Goal: Information Seeking & Learning: Find specific fact

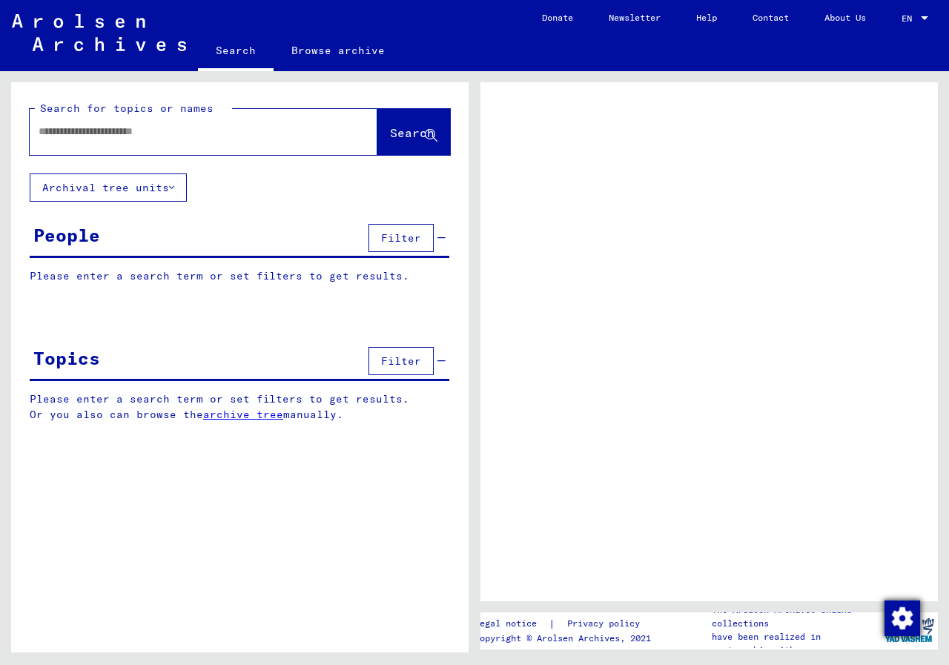
click at [894, 616] on img "button" at bounding box center [902, 618] width 36 height 36
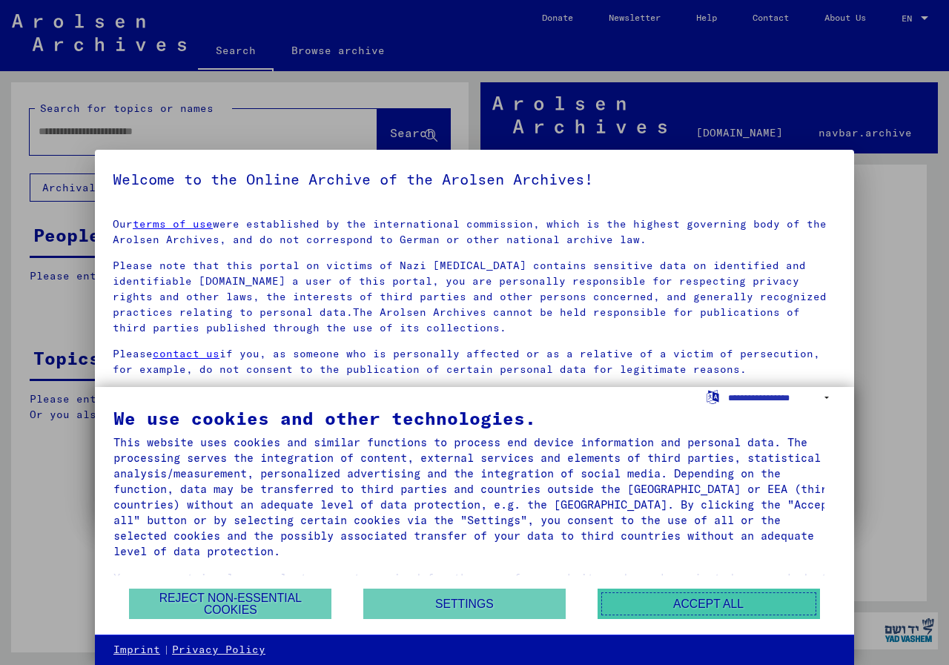
click at [707, 600] on button "Accept all" at bounding box center [708, 603] width 222 height 30
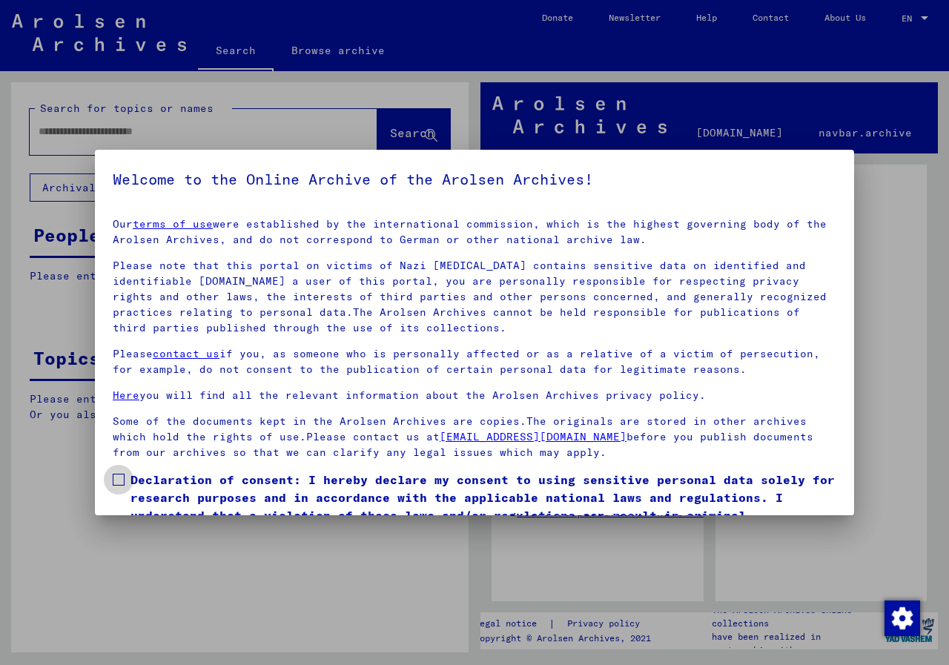
click at [116, 479] on span at bounding box center [119, 480] width 12 height 12
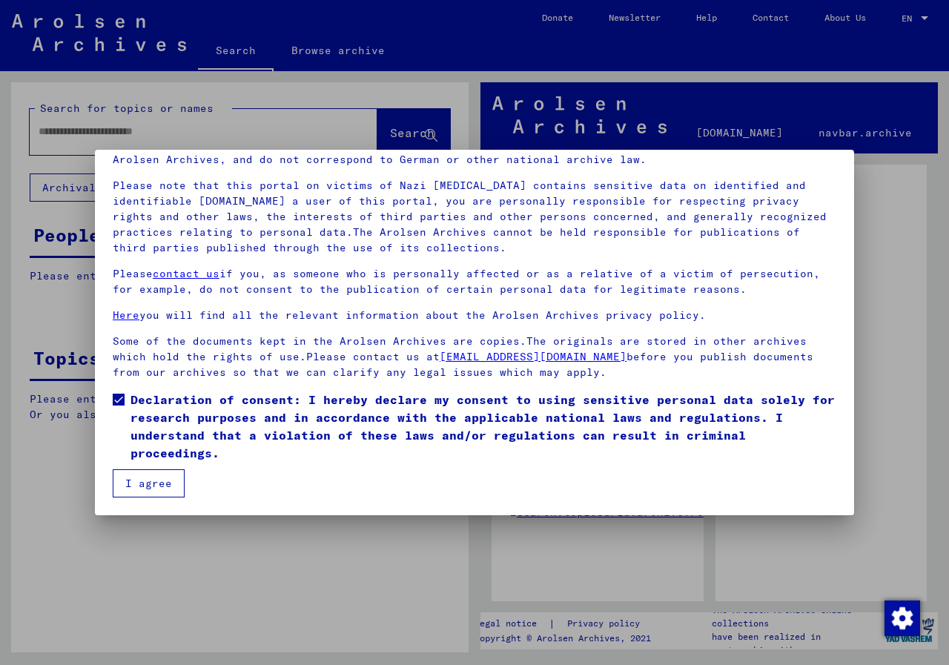
click at [139, 478] on button "I agree" at bounding box center [149, 483] width 72 height 28
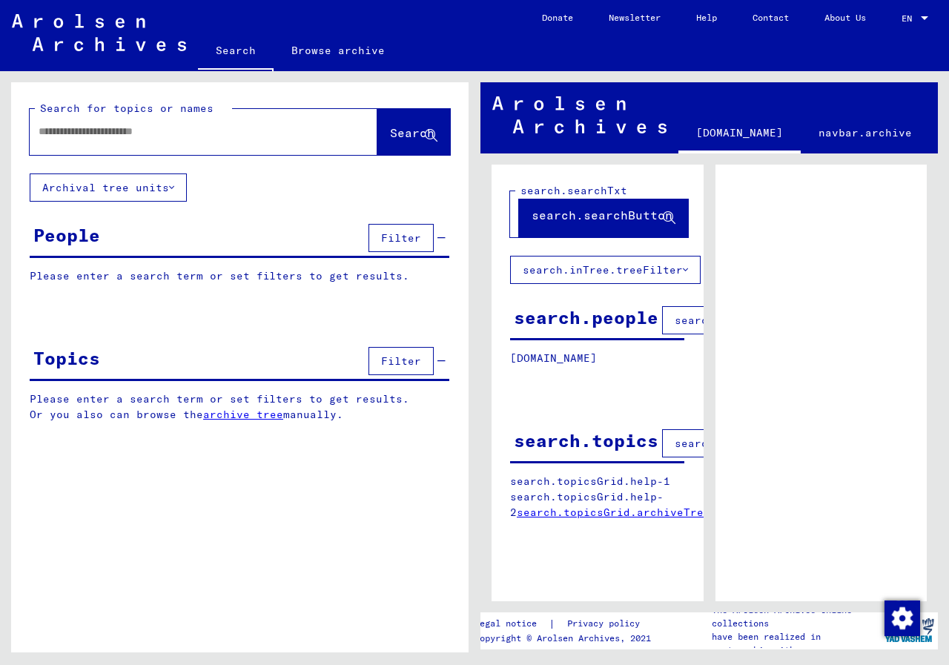
click at [108, 136] on input "text" at bounding box center [190, 132] width 303 height 16
click at [390, 133] on span "Search" at bounding box center [412, 132] width 44 height 15
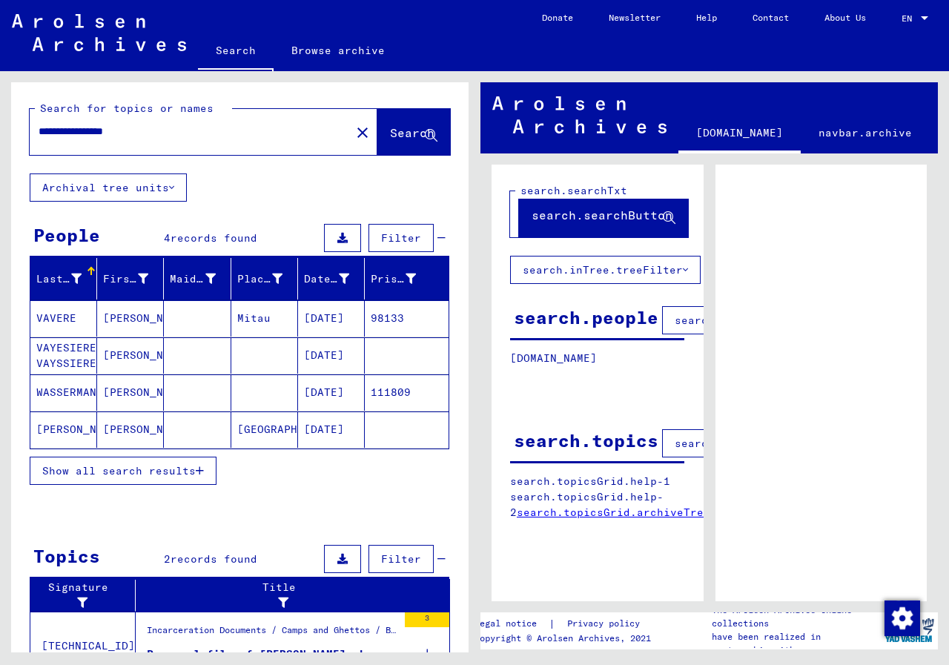
click at [59, 391] on mat-cell "WASSERMANN" at bounding box center [63, 392] width 67 height 36
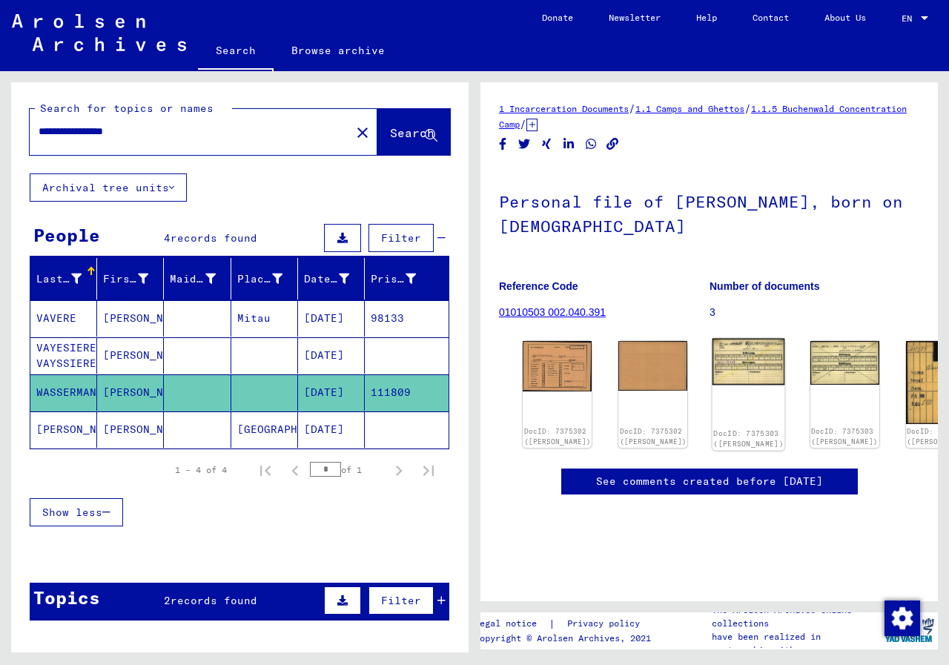
click at [780, 348] on img at bounding box center [748, 362] width 73 height 47
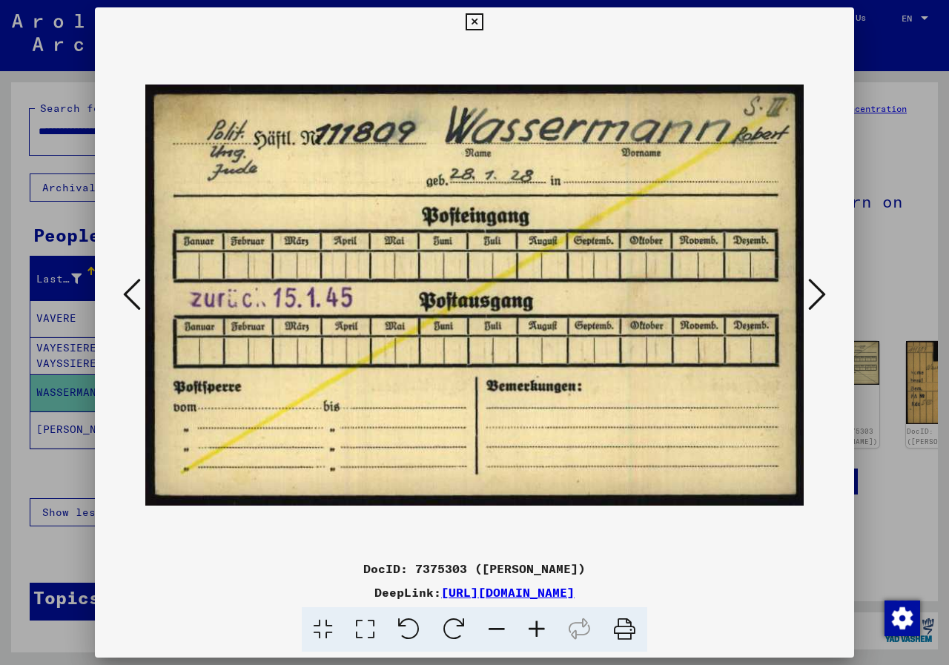
click at [818, 298] on icon at bounding box center [817, 294] width 18 height 36
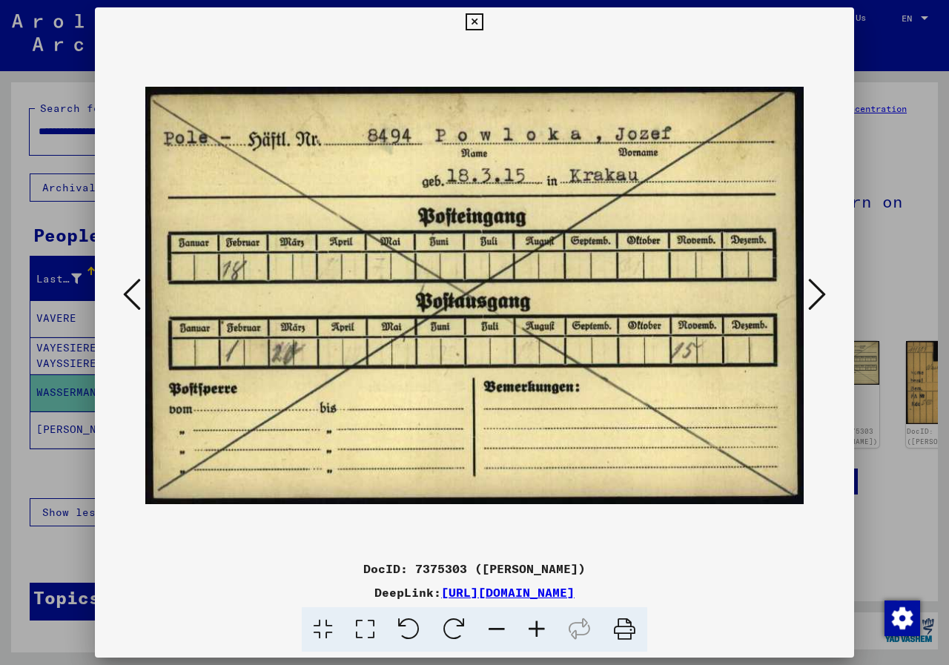
click at [142, 294] on button at bounding box center [132, 295] width 27 height 42
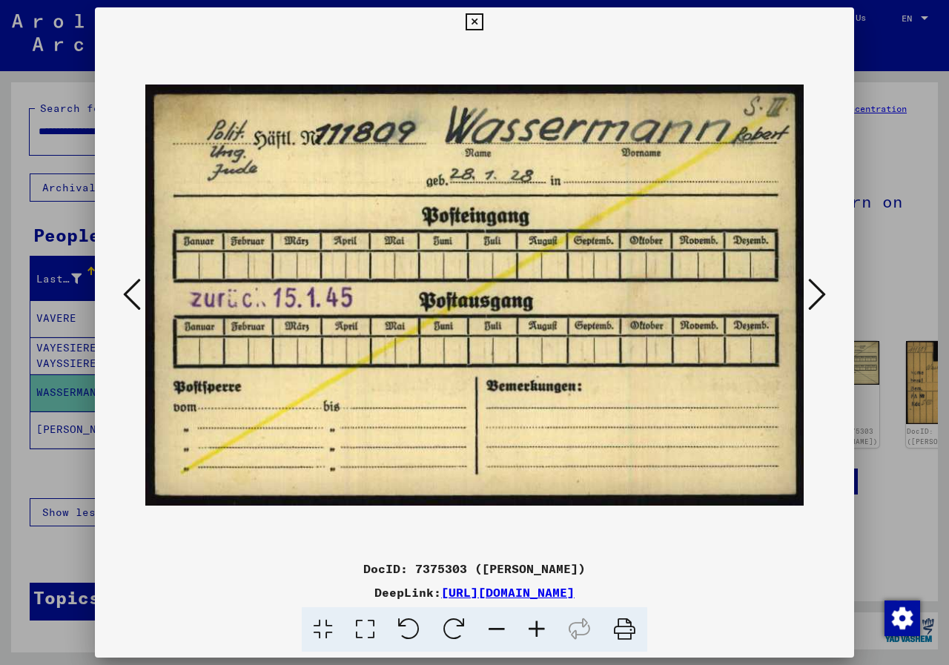
click at [142, 294] on button at bounding box center [132, 295] width 27 height 42
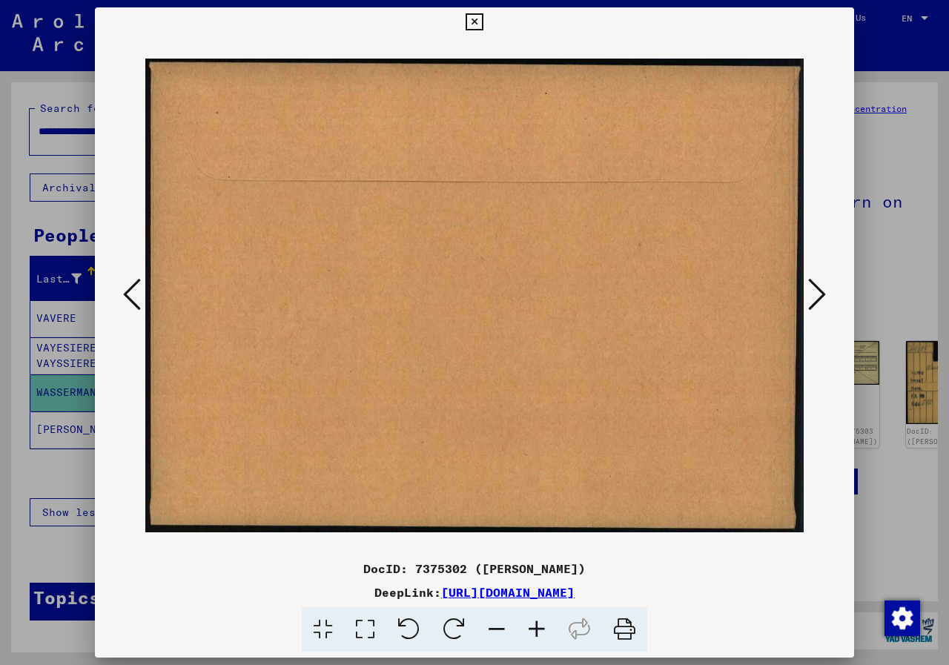
click at [142, 294] on button at bounding box center [132, 295] width 27 height 42
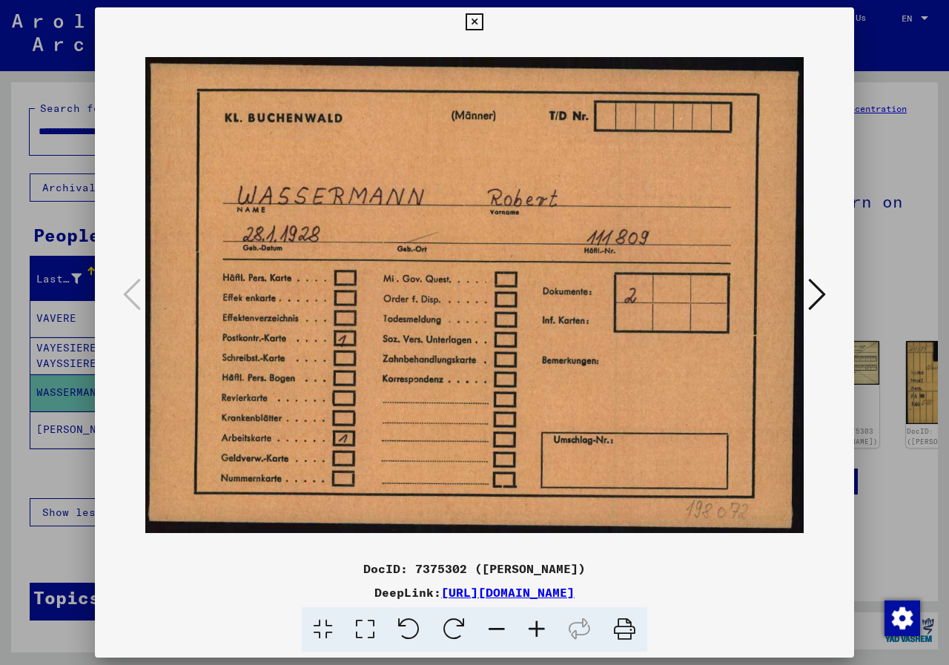
click at [474, 12] on button at bounding box center [474, 22] width 26 height 30
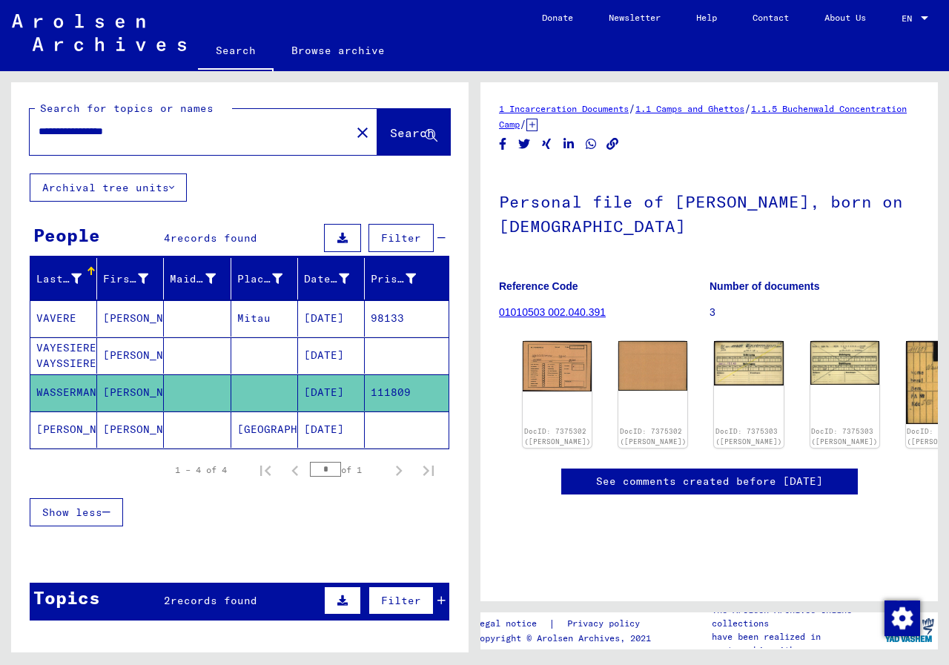
drag, startPoint x: 162, startPoint y: 136, endPoint x: 0, endPoint y: 135, distance: 162.3
click at [0, 135] on div "**********" at bounding box center [237, 361] width 474 height 581
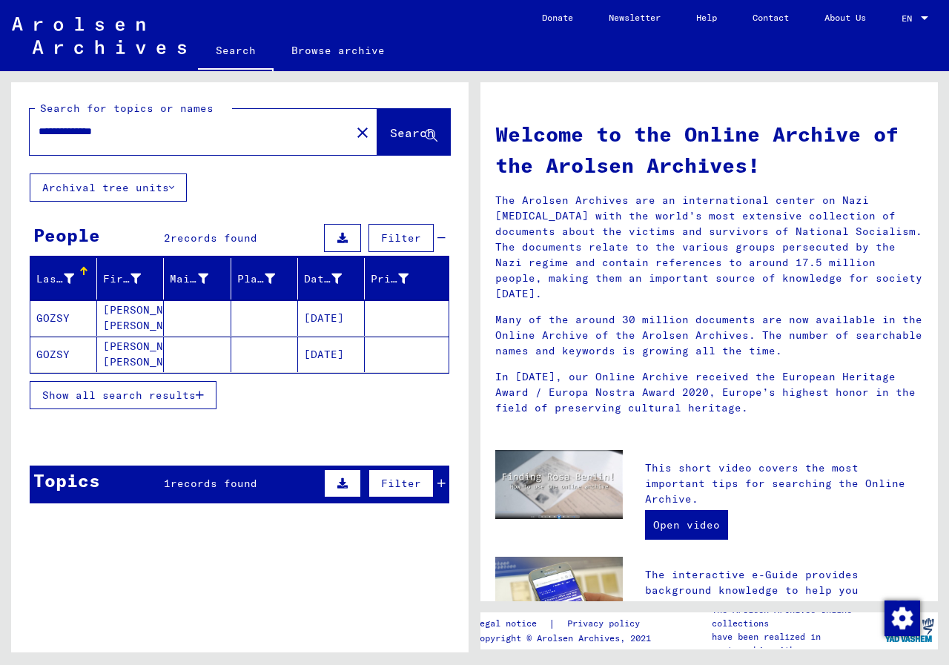
drag, startPoint x: 99, startPoint y: 133, endPoint x: 0, endPoint y: 129, distance: 98.7
click at [0, 129] on div "**********" at bounding box center [237, 361] width 474 height 581
type input "**********"
click at [127, 398] on span "Show all search results" at bounding box center [118, 394] width 153 height 13
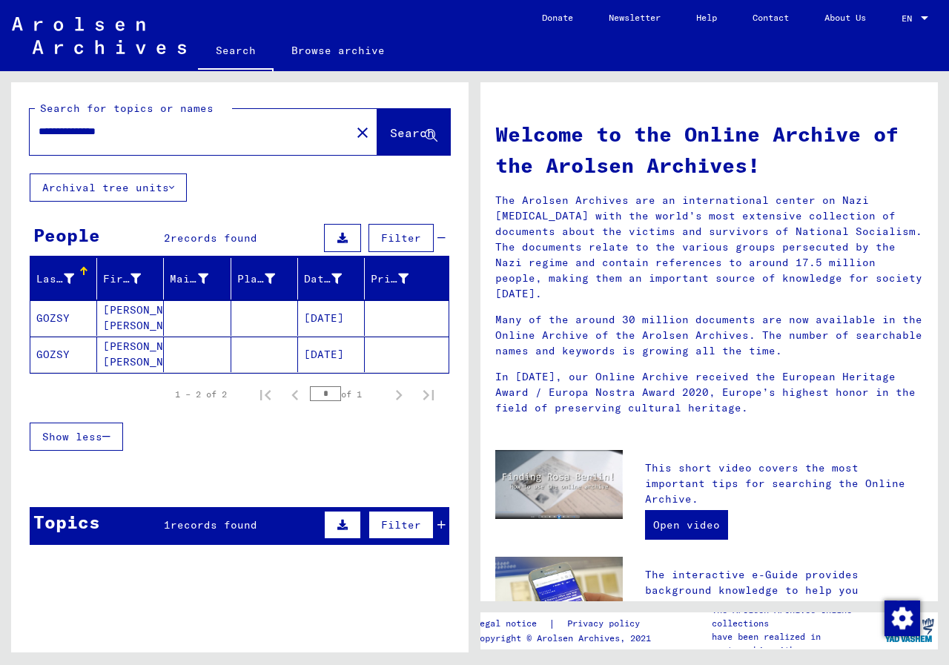
click at [136, 360] on mat-cell "[PERSON_NAME] [PERSON_NAME]" at bounding box center [130, 354] width 67 height 36
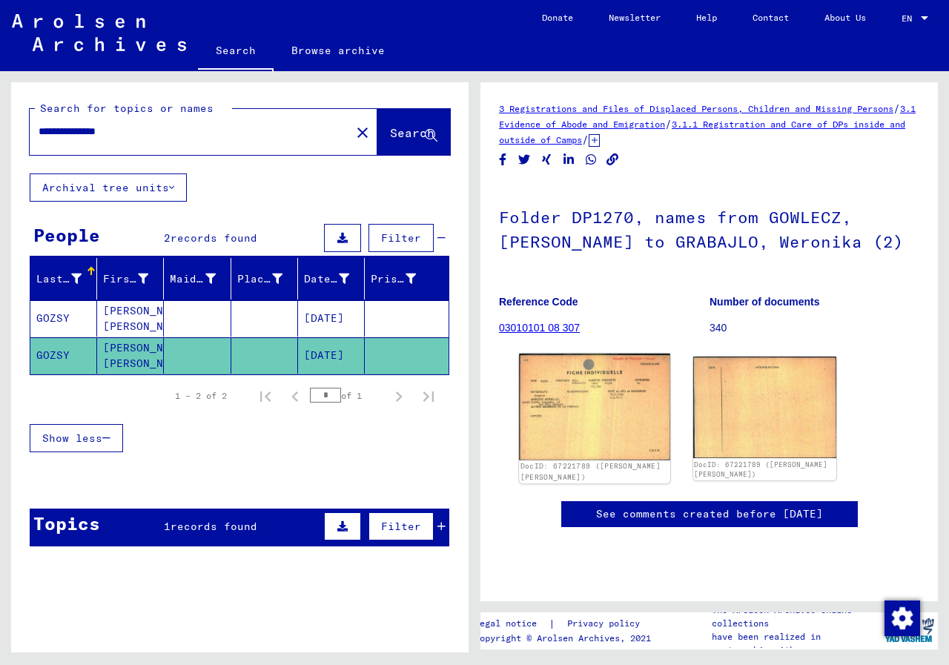
click at [605, 412] on img at bounding box center [594, 406] width 150 height 107
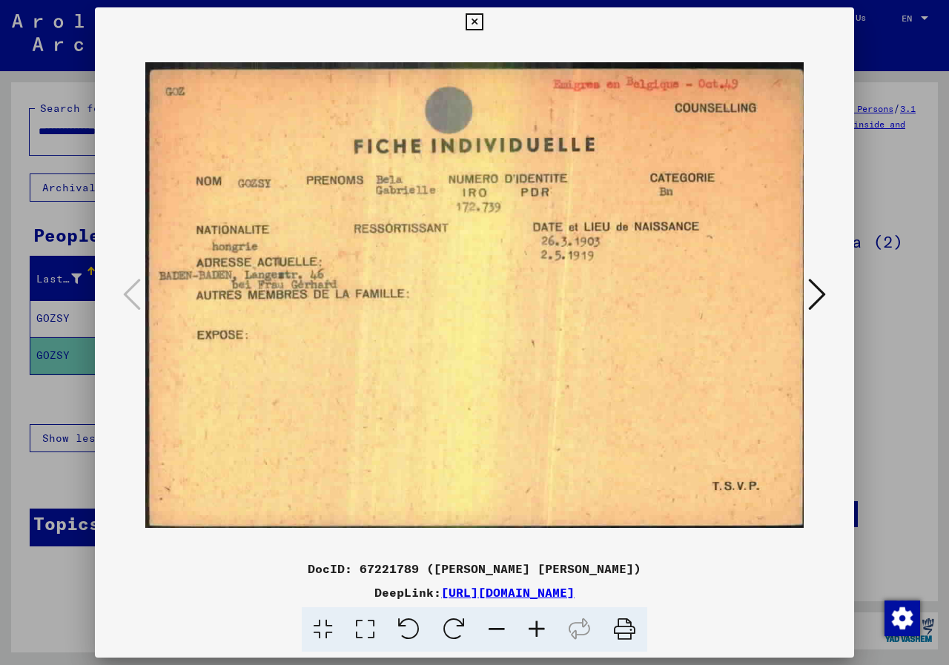
click at [809, 295] on icon at bounding box center [817, 294] width 18 height 36
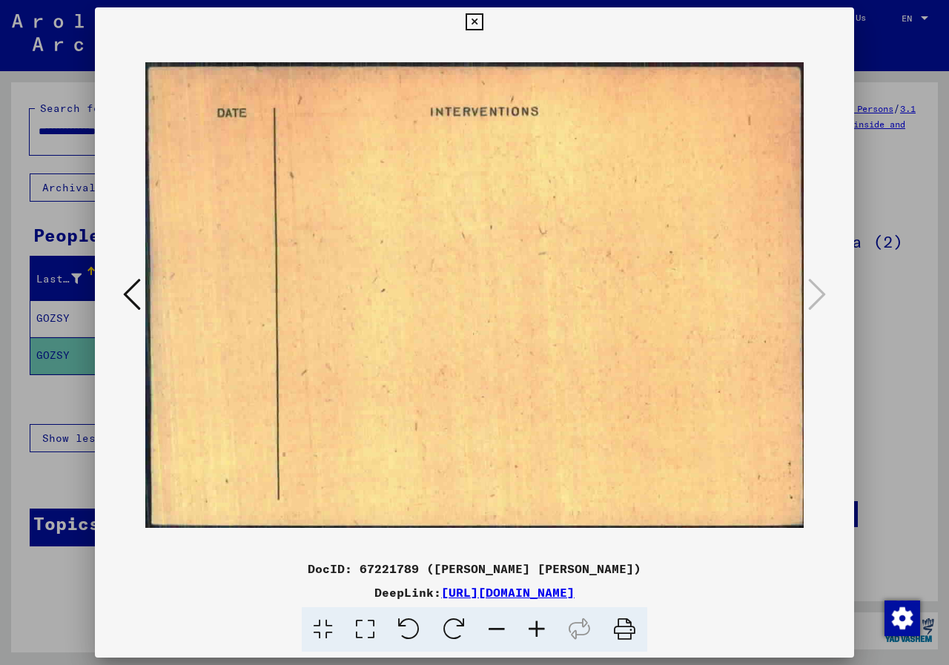
click at [140, 294] on icon at bounding box center [132, 294] width 18 height 36
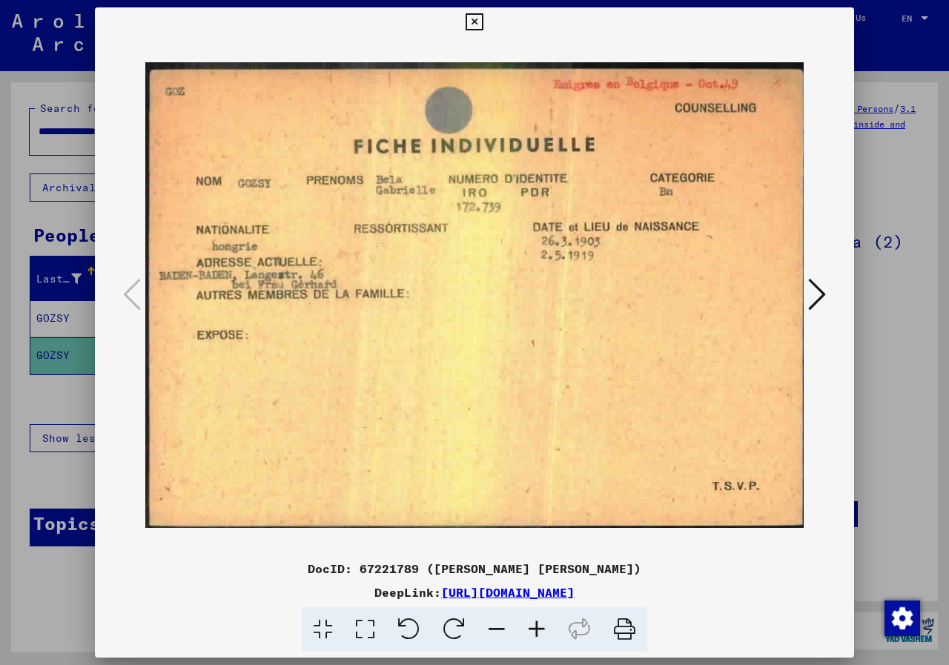
click at [475, 23] on icon at bounding box center [473, 22] width 17 height 18
